Goal: Task Accomplishment & Management: Use online tool/utility

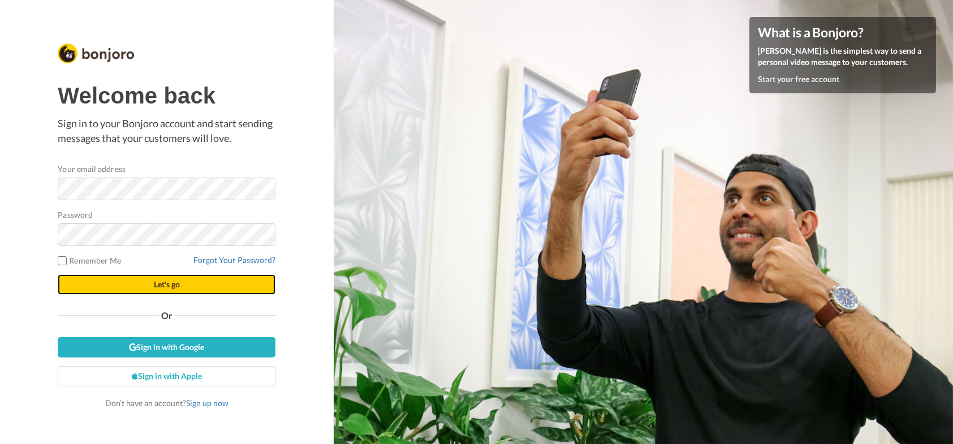
click at [162, 285] on span "Let's go" at bounding box center [167, 284] width 26 height 10
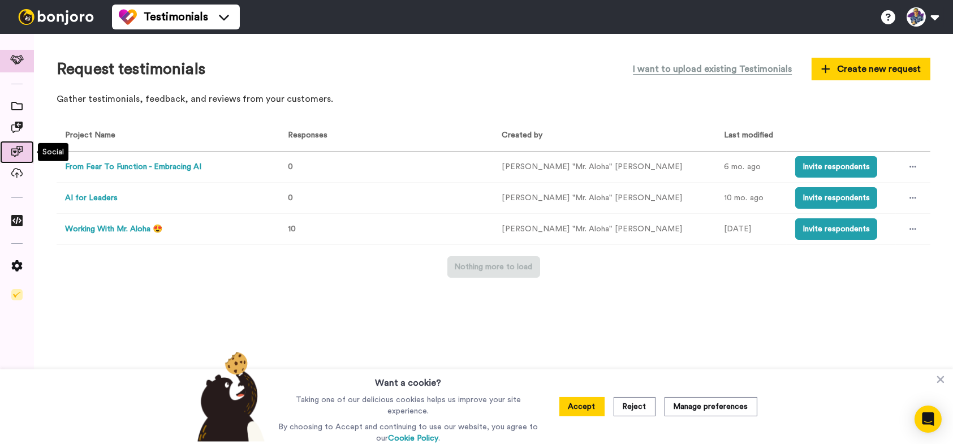
click at [18, 151] on icon at bounding box center [16, 151] width 11 height 11
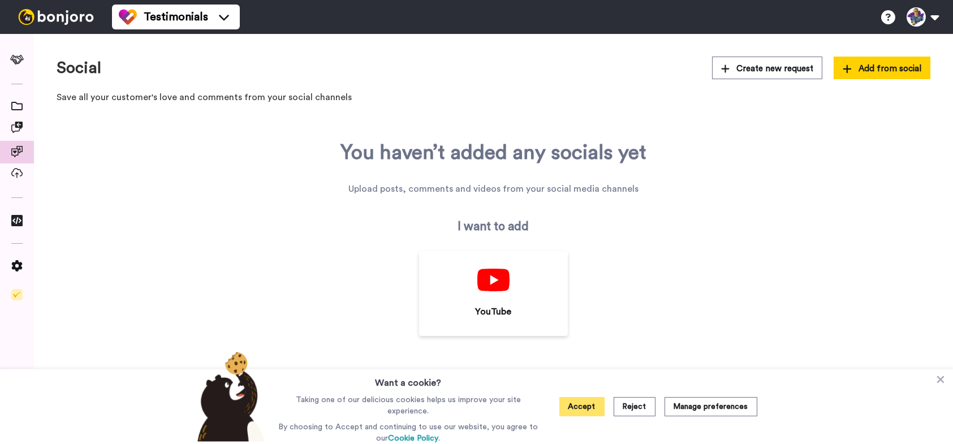
click at [585, 409] on button "Accept" at bounding box center [581, 406] width 45 height 19
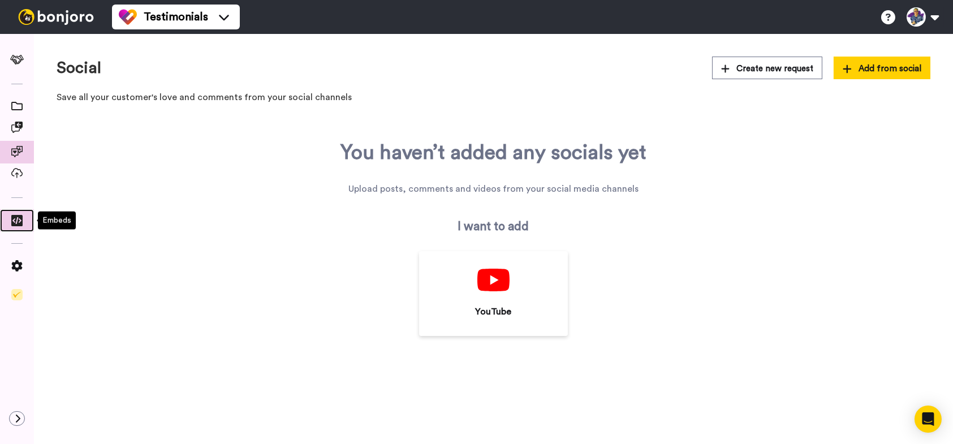
click at [18, 227] on div at bounding box center [17, 221] width 34 height 20
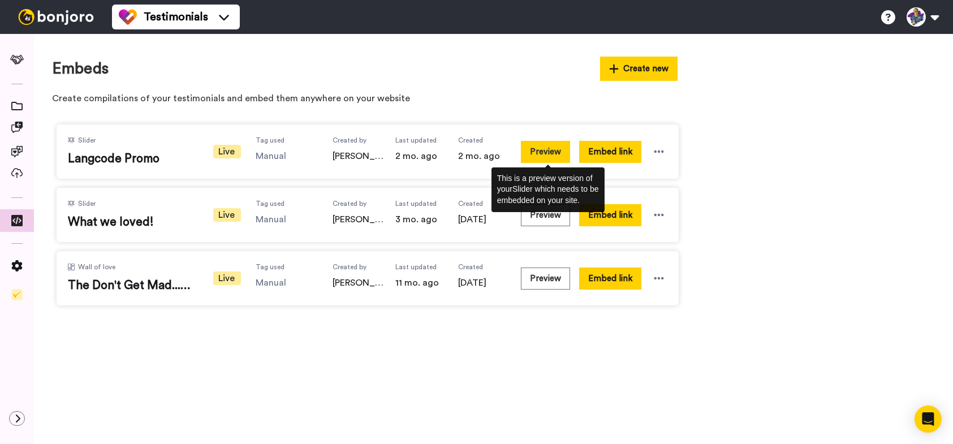
click at [534, 153] on button "Preview" at bounding box center [545, 152] width 49 height 22
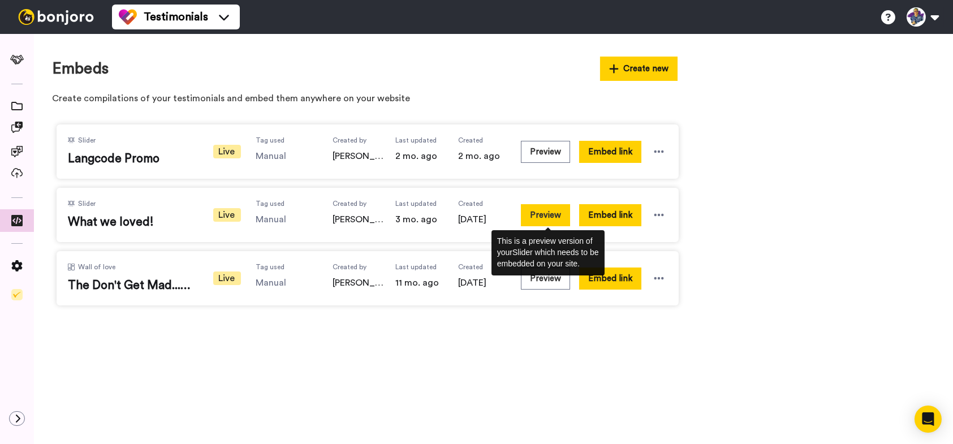
click at [553, 219] on button "Preview" at bounding box center [545, 215] width 49 height 22
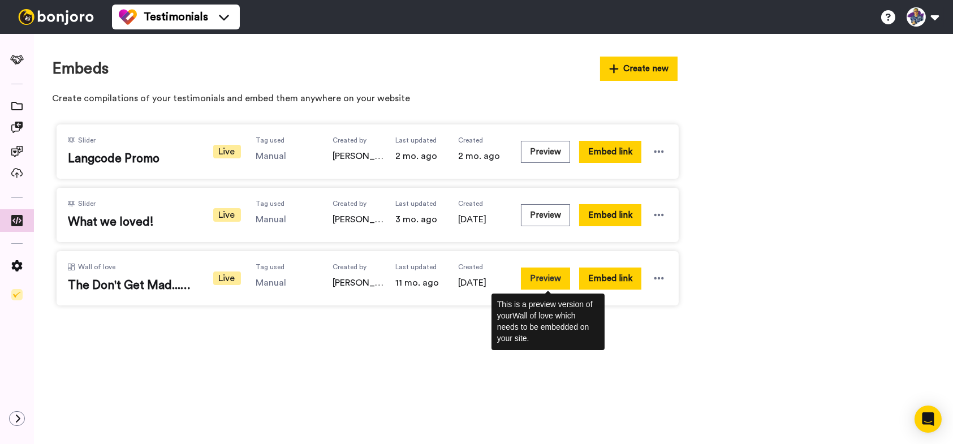
click at [550, 275] on button "Preview" at bounding box center [545, 279] width 49 height 22
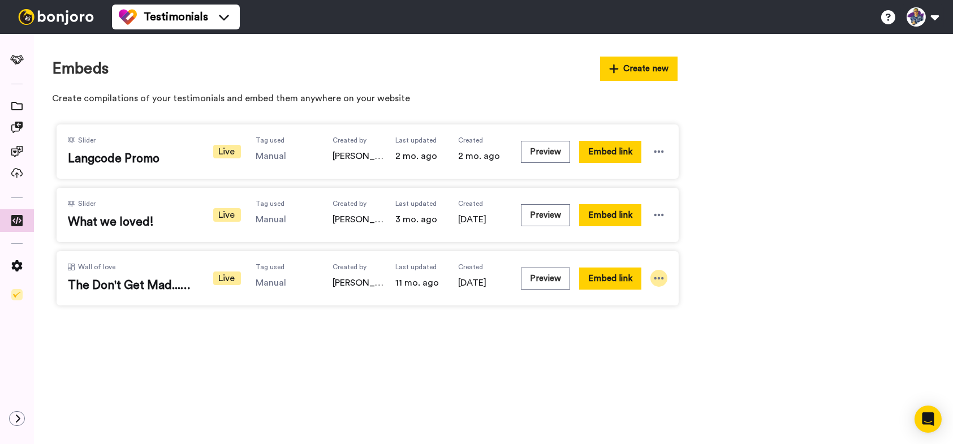
click at [656, 283] on icon at bounding box center [658, 278] width 11 height 11
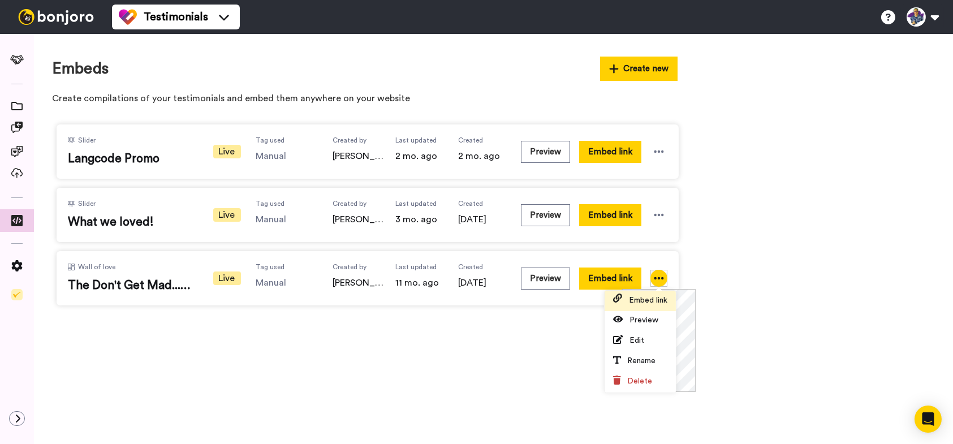
click at [654, 301] on span "Embed link" at bounding box center [648, 300] width 38 height 8
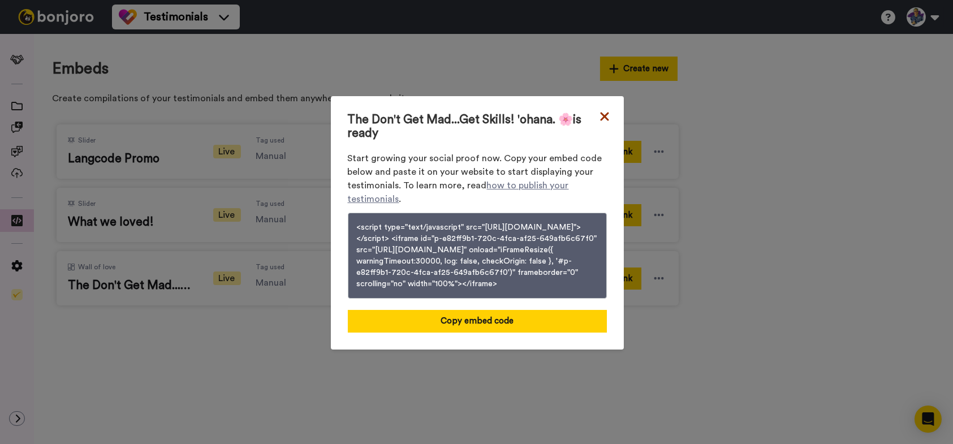
click at [602, 110] on icon at bounding box center [604, 117] width 11 height 14
